Goal: Check status: Check status

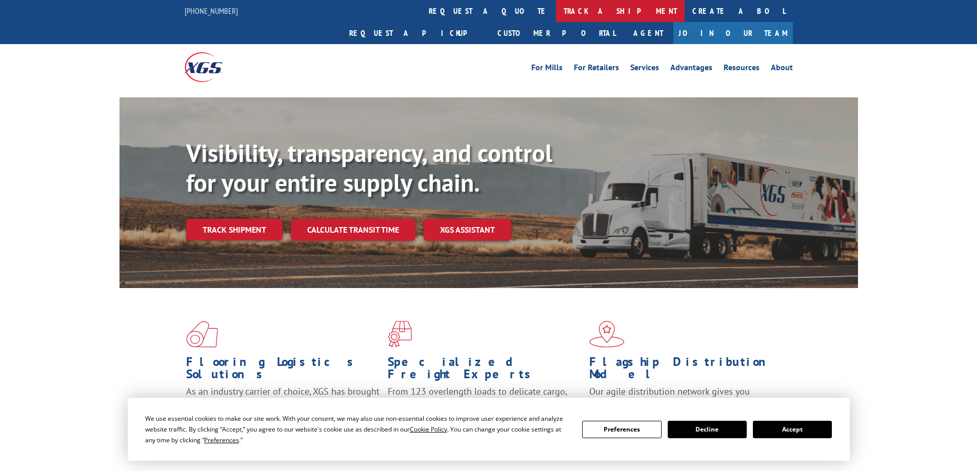
click at [556, 9] on link "track a shipment" at bounding box center [620, 11] width 129 height 22
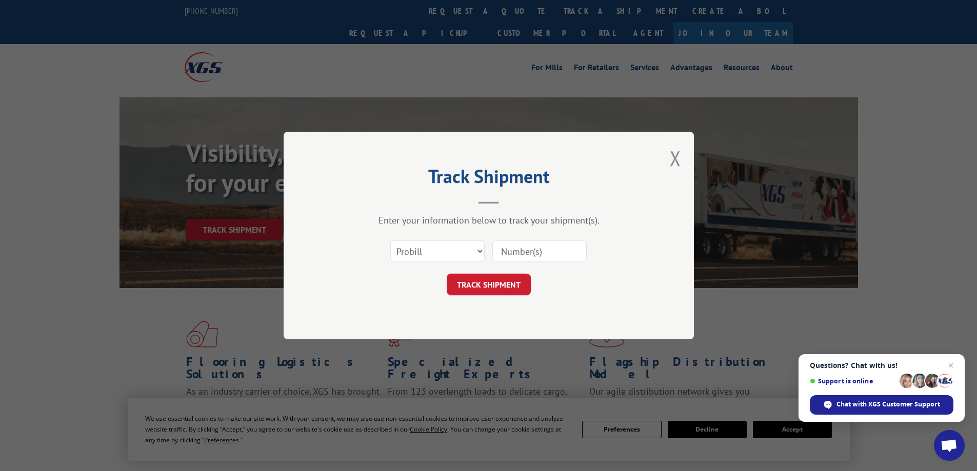
click at [510, 246] on input at bounding box center [540, 252] width 94 height 22
type input "2846786"
click at [475, 285] on button "TRACK SHIPMENT" at bounding box center [489, 285] width 84 height 22
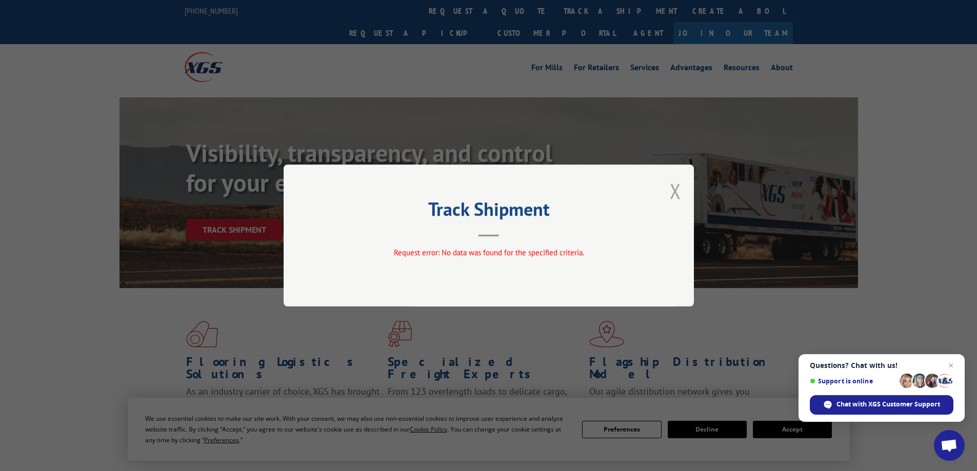
click at [677, 192] on button "Close modal" at bounding box center [675, 191] width 11 height 27
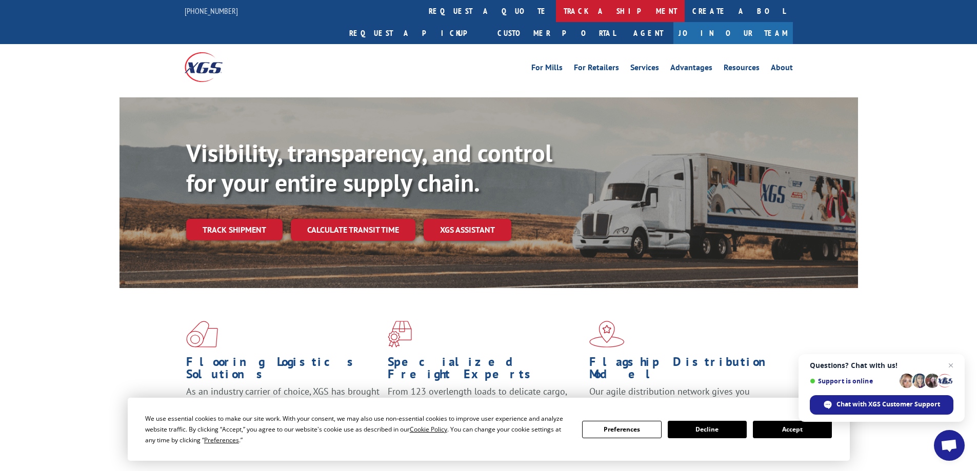
click at [556, 9] on link "track a shipment" at bounding box center [620, 11] width 129 height 22
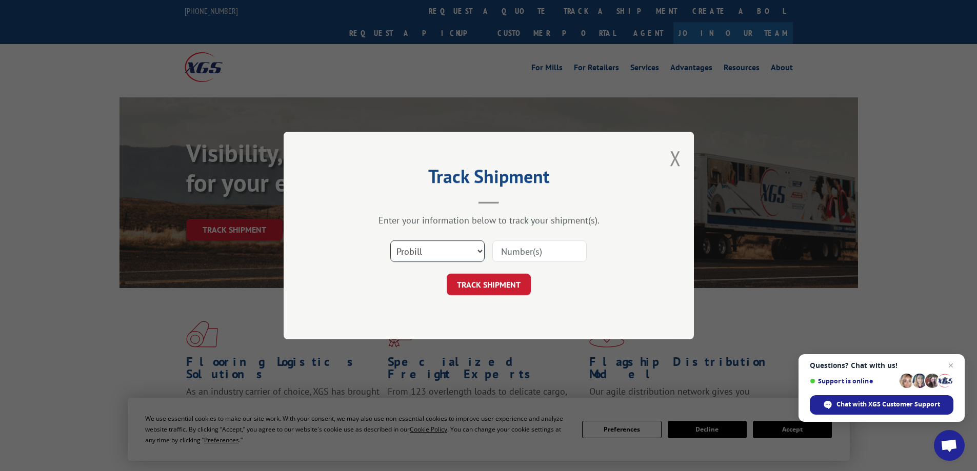
click at [481, 250] on select "Select category... Probill BOL PO" at bounding box center [437, 252] width 94 height 22
select select "bol"
click at [390, 241] on select "Select category... Probill BOL PO" at bounding box center [437, 252] width 94 height 22
click at [502, 254] on input at bounding box center [540, 252] width 94 height 22
type input "2846786"
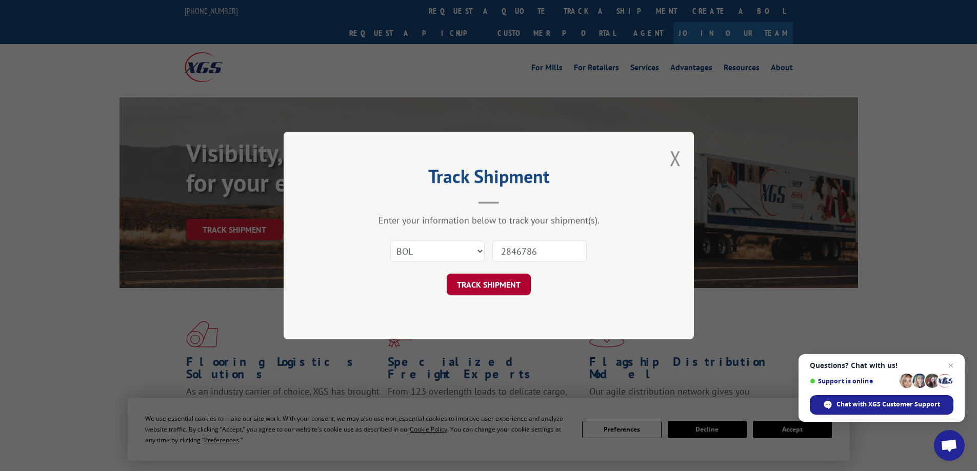
click at [486, 283] on button "TRACK SHIPMENT" at bounding box center [489, 285] width 84 height 22
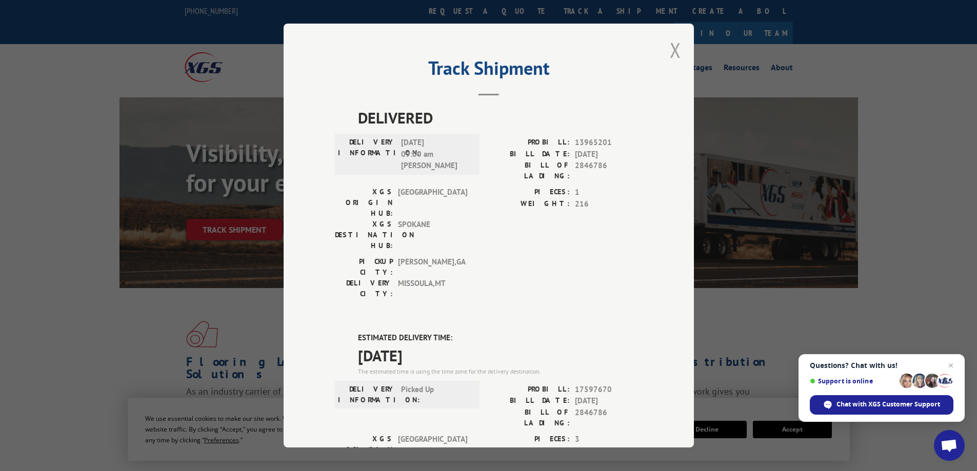
click at [674, 46] on button "Close modal" at bounding box center [675, 49] width 11 height 27
